Goal: Check status

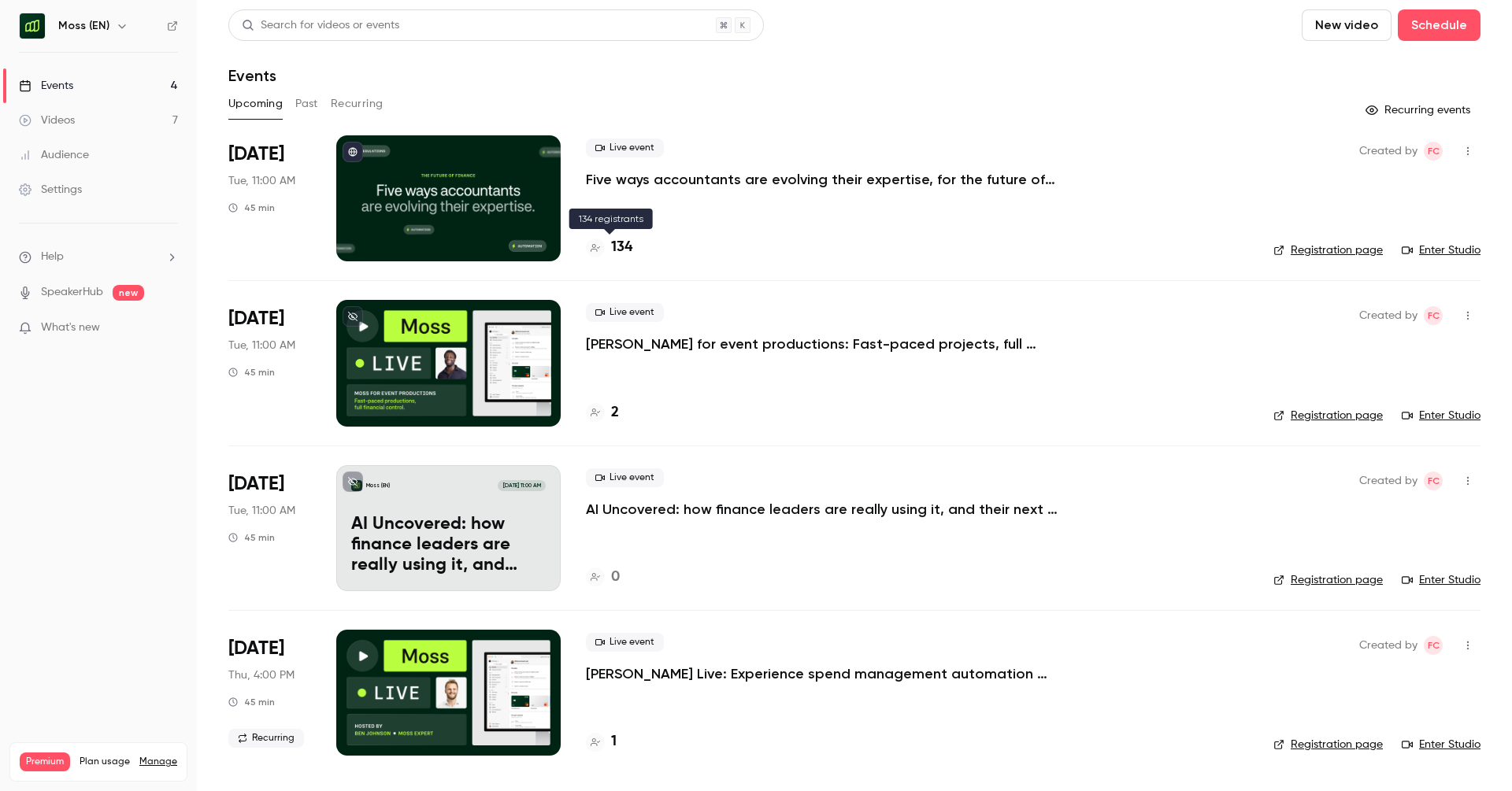
click at [622, 250] on h4 "134" at bounding box center [621, 247] width 21 height 21
